Goal: Task Accomplishment & Management: Use online tool/utility

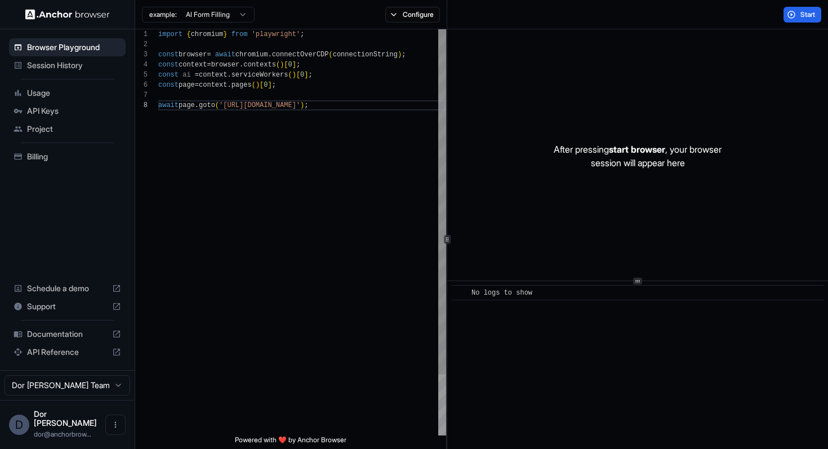
scroll to position [71, 0]
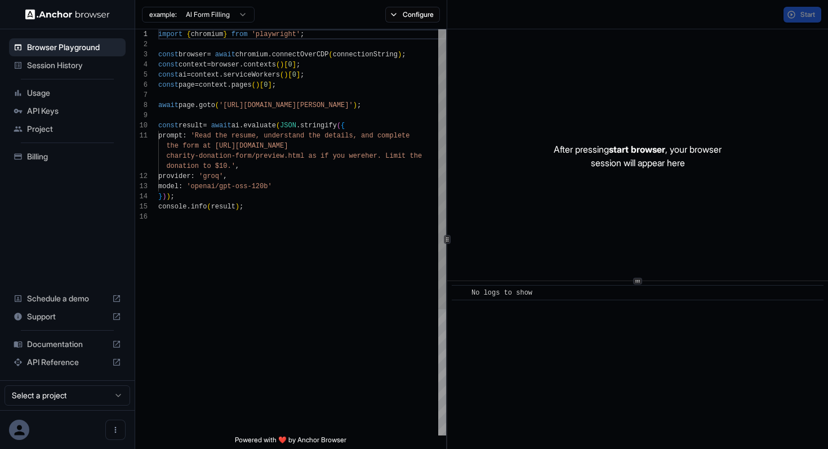
scroll to position [101, 0]
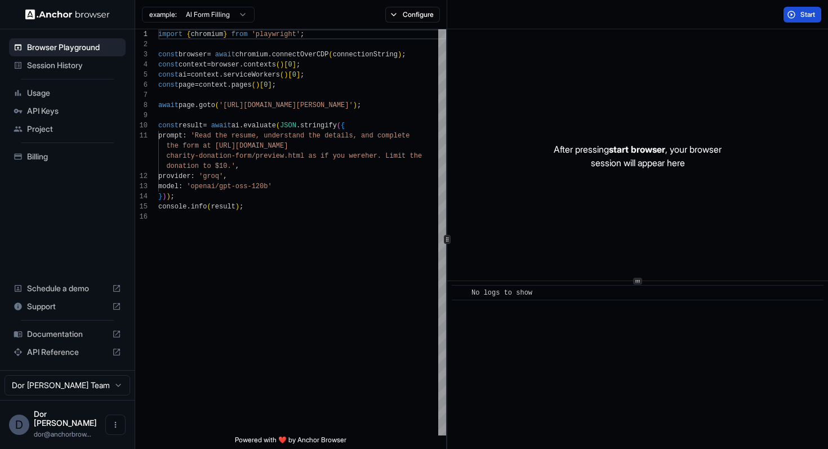
click at [804, 9] on button "Start" at bounding box center [802, 15] width 38 height 16
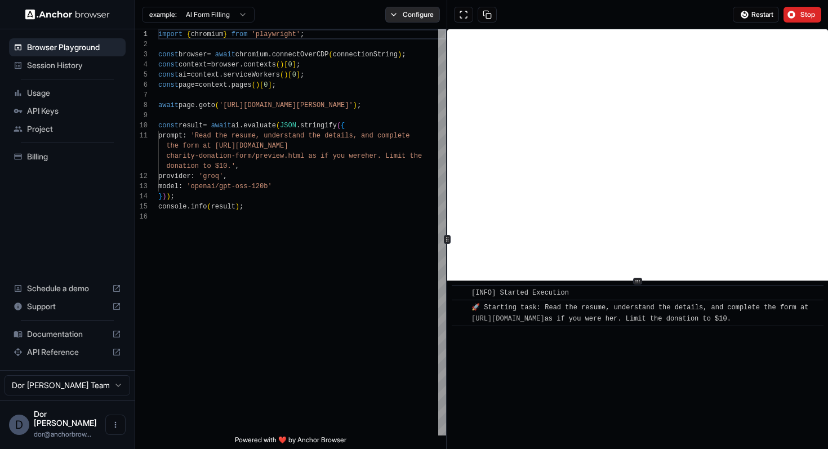
click at [416, 16] on button "Configure" at bounding box center [412, 15] width 55 height 16
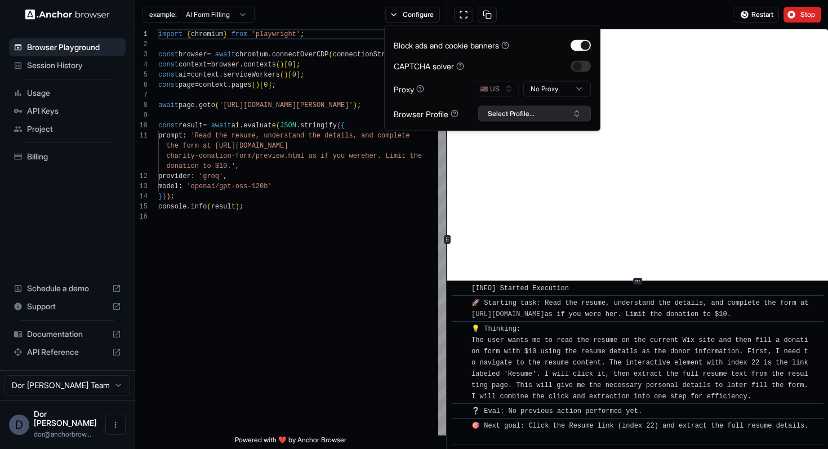
click at [535, 111] on button "Select Profile..." at bounding box center [534, 114] width 113 height 16
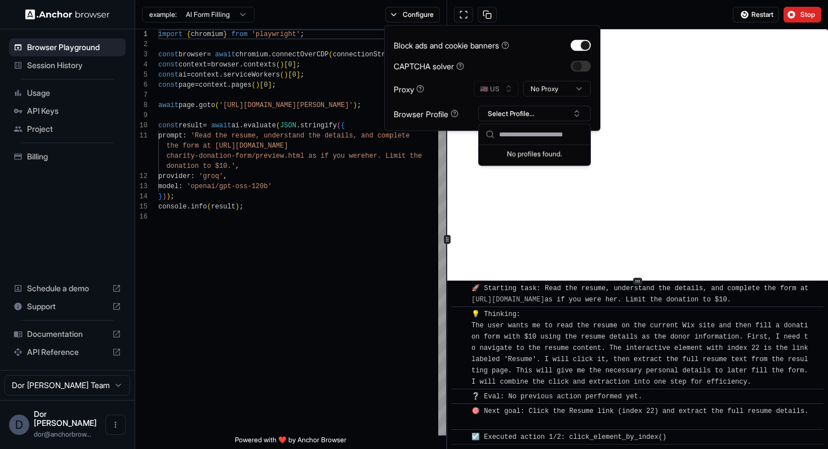
scroll to position [45, 0]
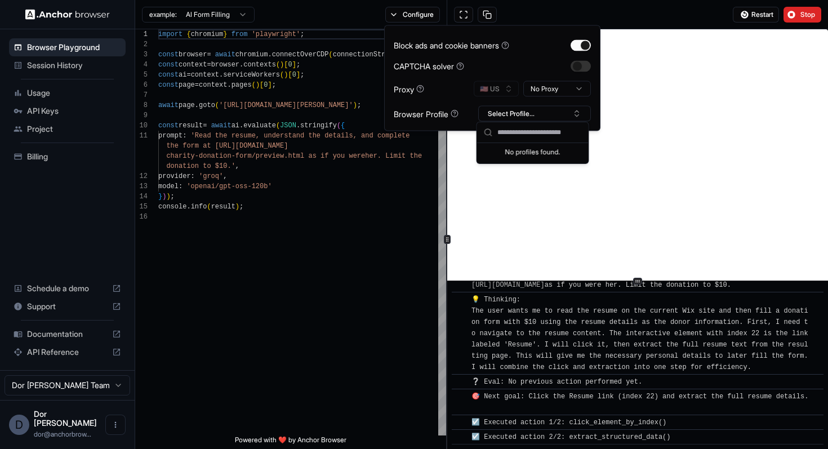
click at [587, 11] on div "Restart Stop" at bounding box center [637, 14] width 381 height 29
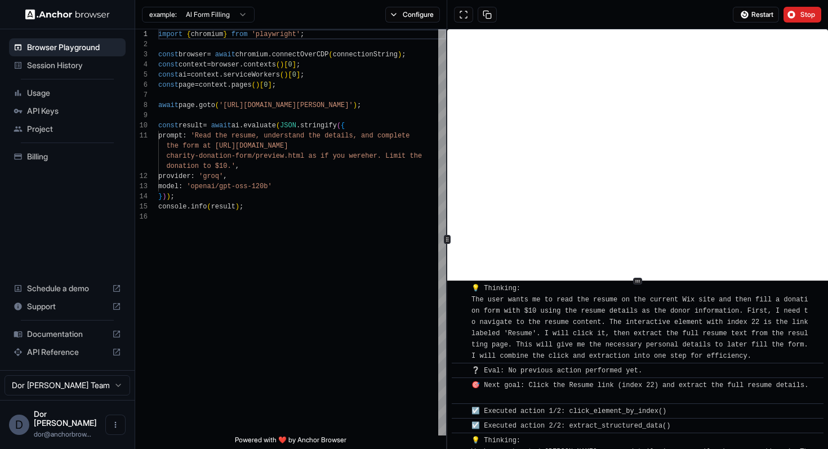
scroll to position [216, 0]
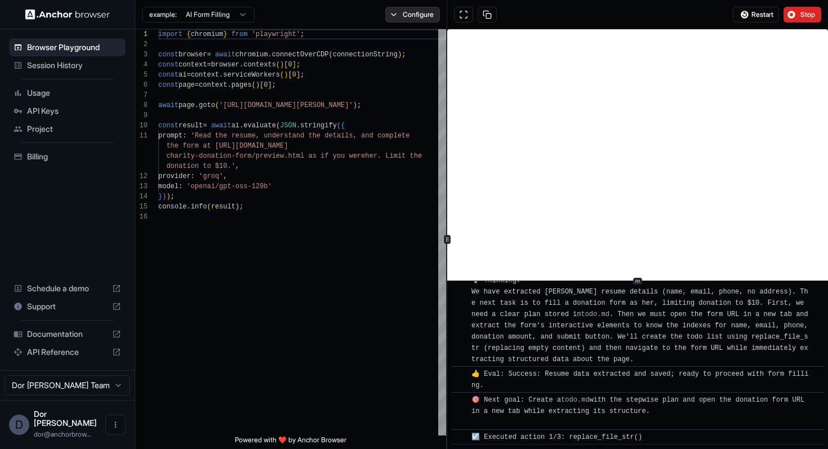
click at [411, 7] on button "Configure" at bounding box center [412, 15] width 55 height 16
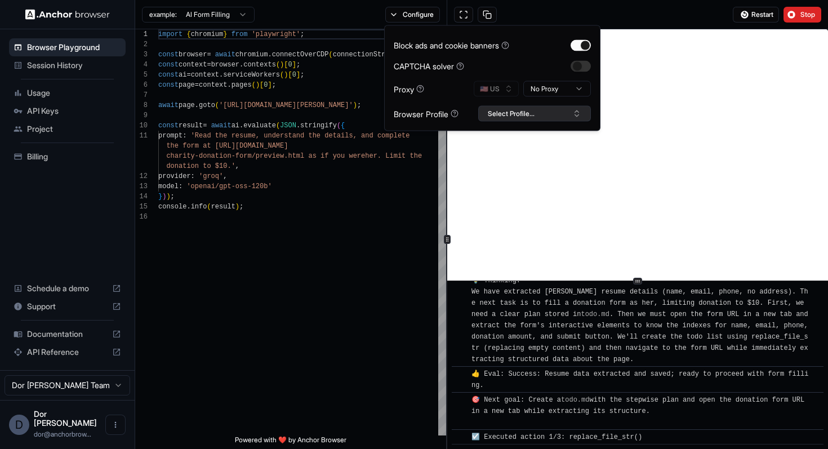
scroll to position [231, 0]
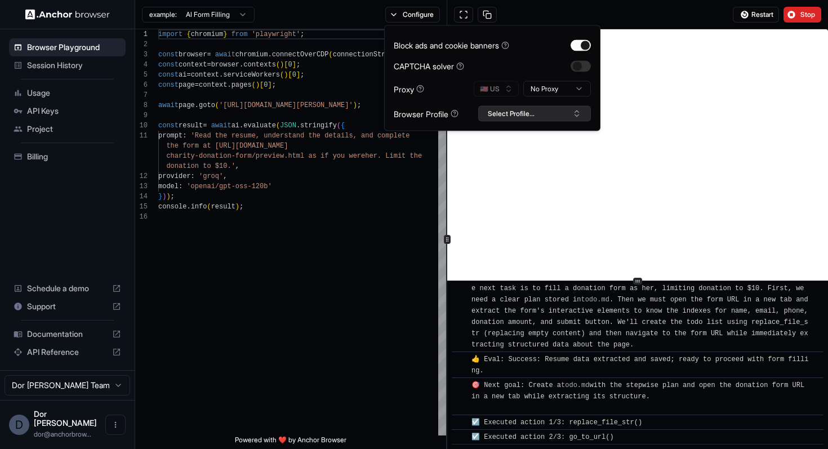
click at [506, 113] on button "Select Profile..." at bounding box center [534, 114] width 113 height 16
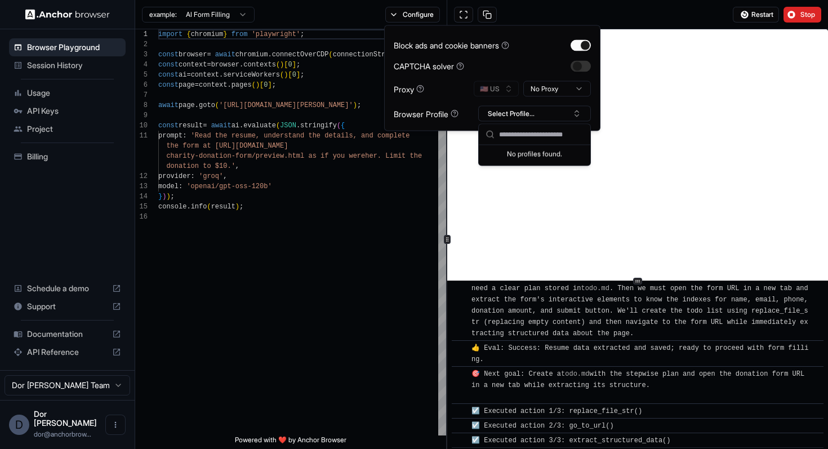
scroll to position [245, 0]
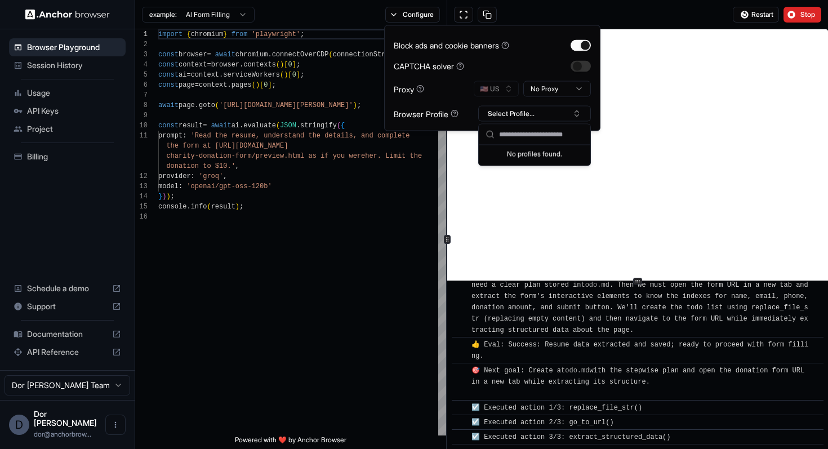
click at [644, 11] on div "Restart Stop" at bounding box center [637, 14] width 381 height 29
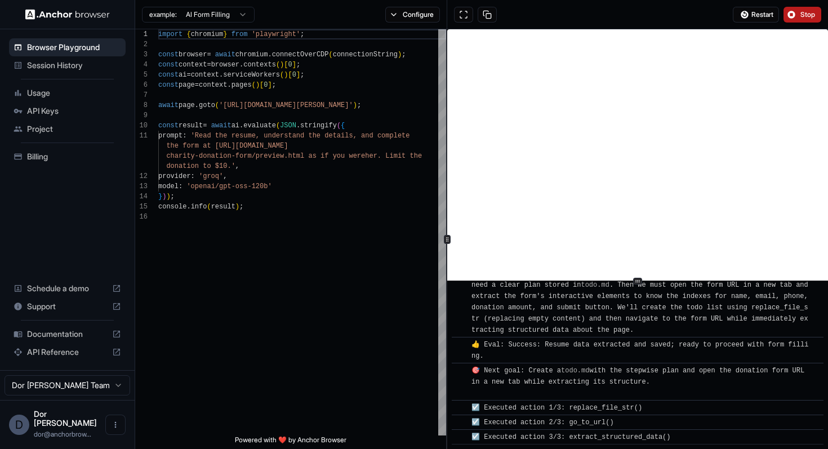
click at [805, 11] on span "Stop" at bounding box center [808, 14] width 16 height 9
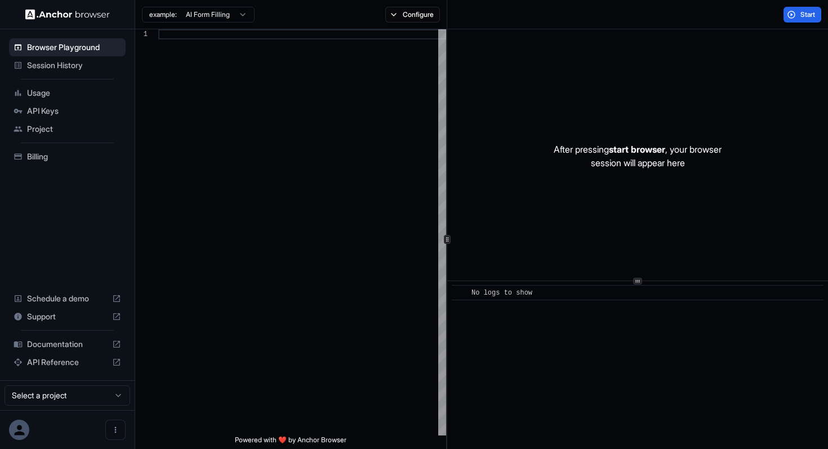
scroll to position [101, 0]
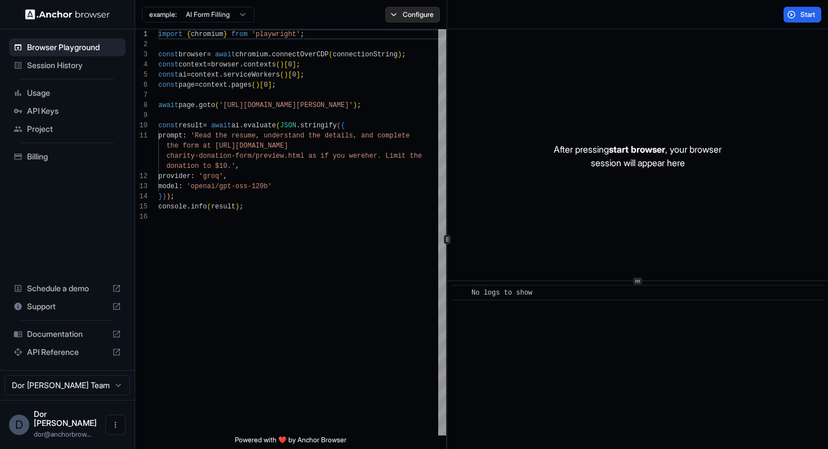
click at [426, 11] on button "Configure" at bounding box center [412, 15] width 55 height 16
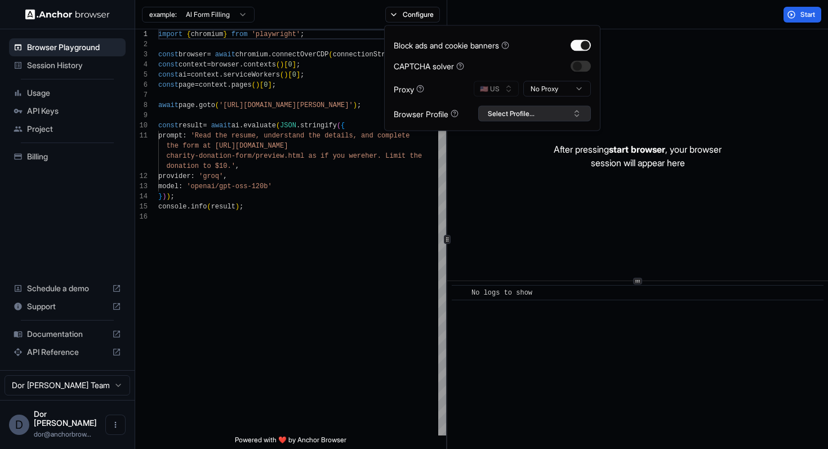
click at [516, 115] on button "Select Profile..." at bounding box center [534, 114] width 113 height 16
type textarea "**********"
click at [322, 281] on div "import { chromium } from 'playwright' ; const browser = await chromium . connec…" at bounding box center [302, 323] width 288 height 588
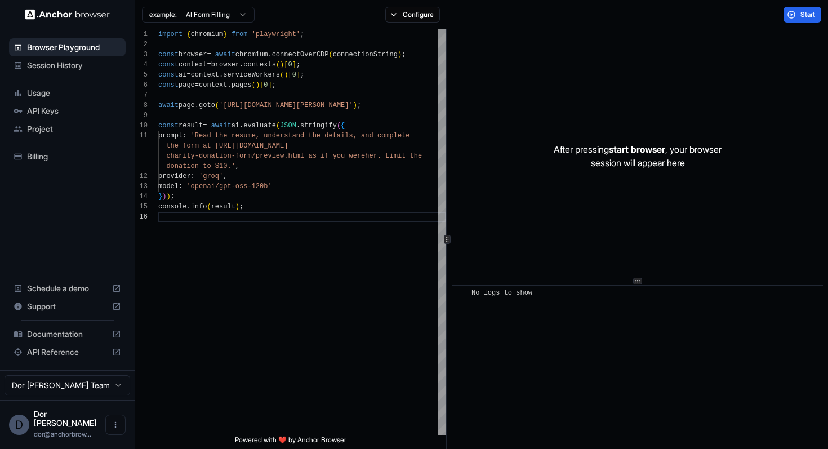
click at [30, 393] on html "Browser Playground Session History Usage API Keys Project Billing Schedule a de…" at bounding box center [414, 224] width 828 height 449
click at [232, 323] on html "Browser Playground Session History Usage API Keys Project Billing Schedule a de…" at bounding box center [414, 224] width 828 height 449
click at [115, 435] on button "Open menu" at bounding box center [115, 424] width 20 height 20
click at [72, 434] on span "Logout" at bounding box center [59, 428] width 25 height 11
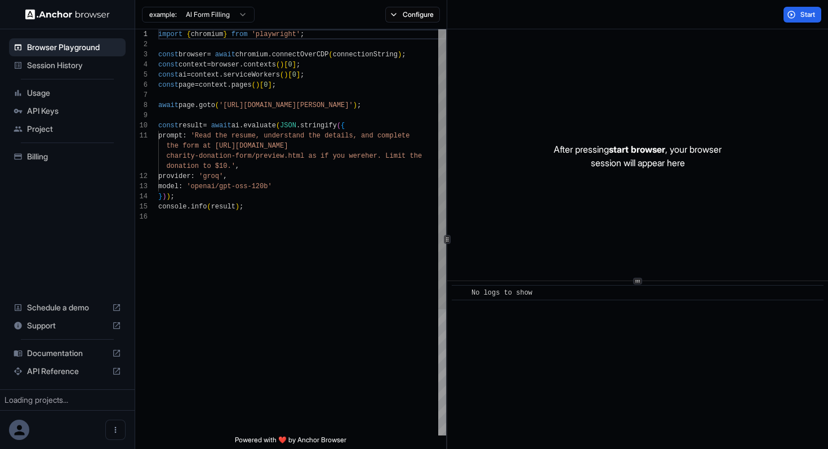
scroll to position [101, 0]
